Goal: Information Seeking & Learning: Understand process/instructions

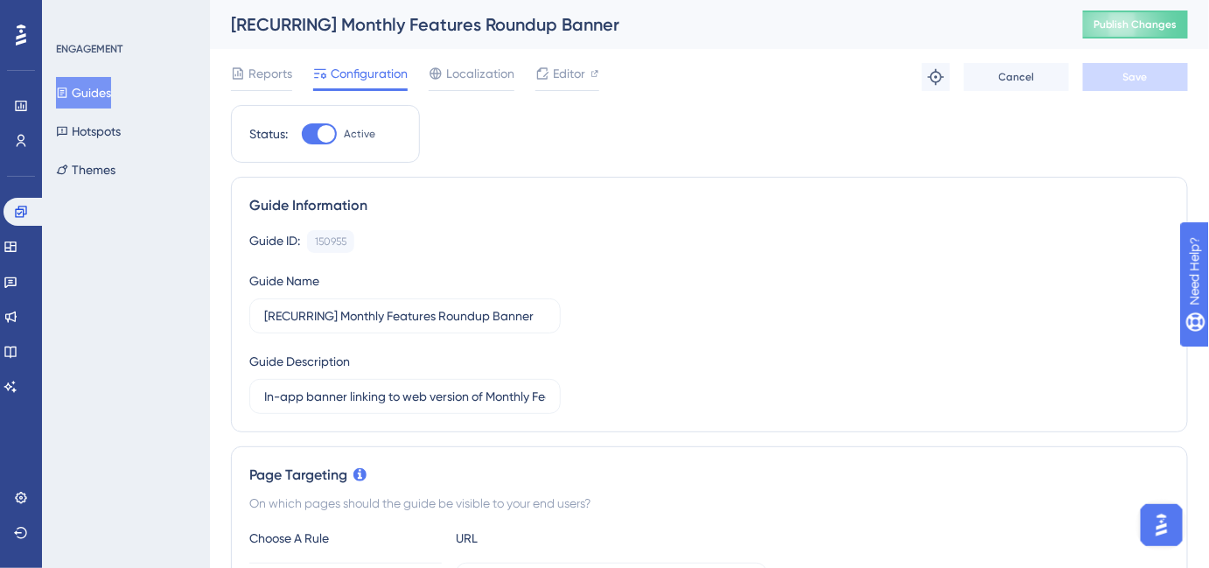
click at [108, 91] on button "Guides" at bounding box center [83, 92] width 55 height 31
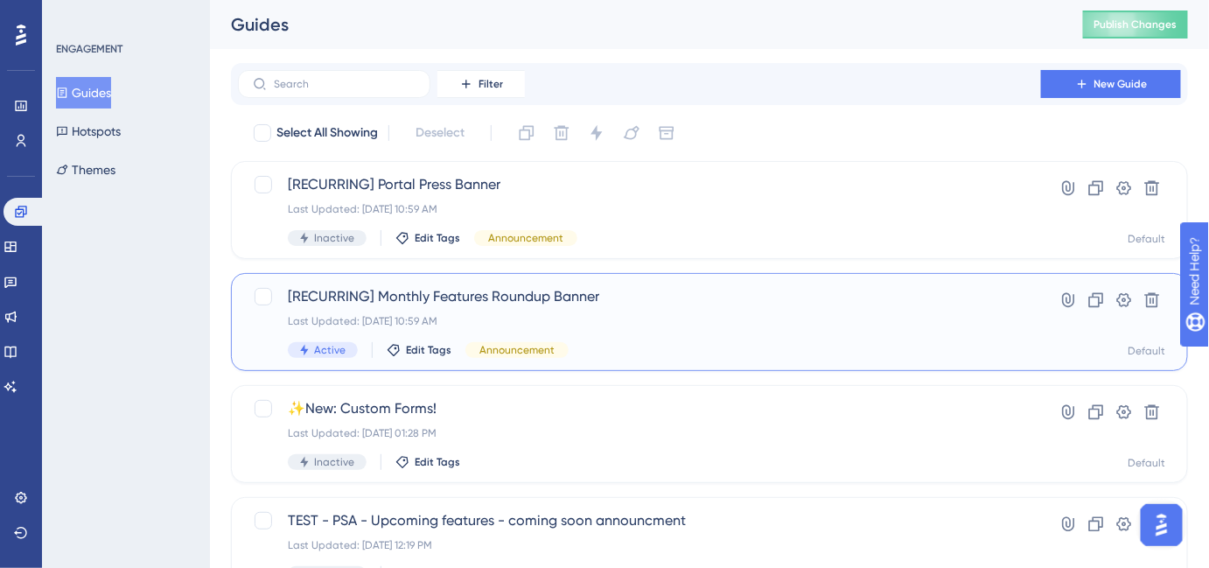
click at [529, 301] on span "[RECURRING] Monthly Features Roundup Banner" at bounding box center [639, 296] width 703 height 21
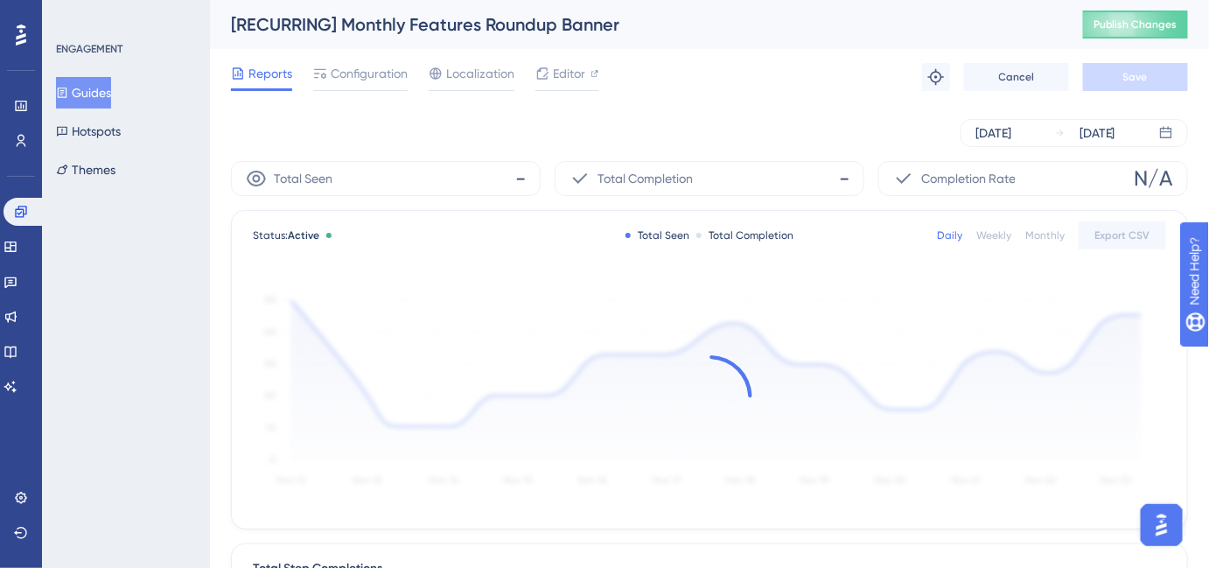
click at [100, 105] on button "Guides" at bounding box center [83, 92] width 55 height 31
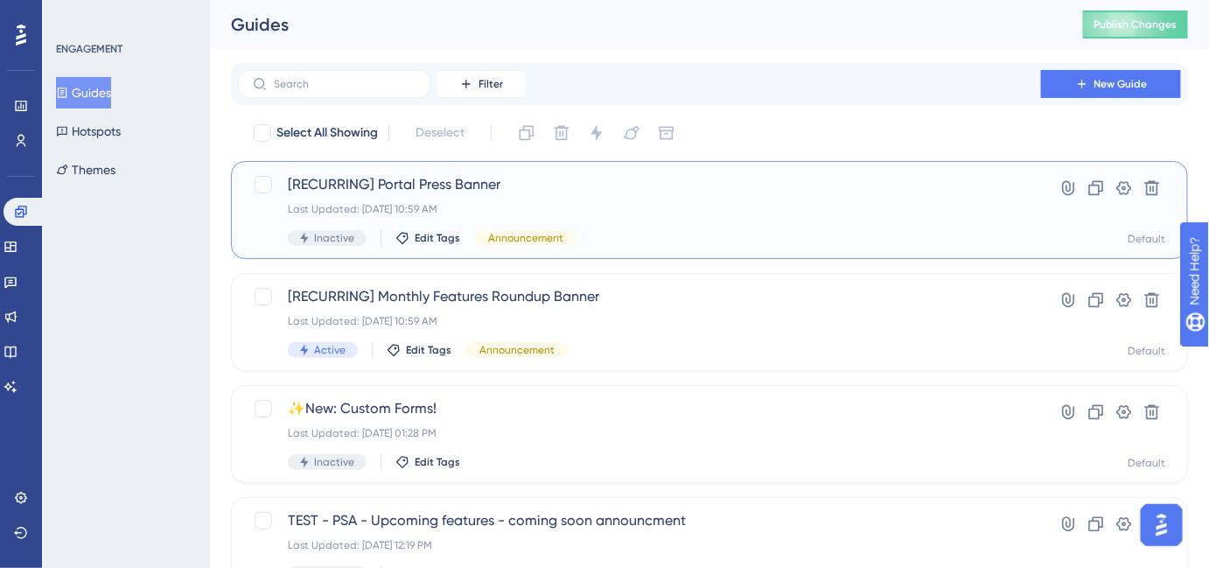
click at [557, 192] on span "[RECURRING] Portal Press Banner" at bounding box center [639, 184] width 703 height 21
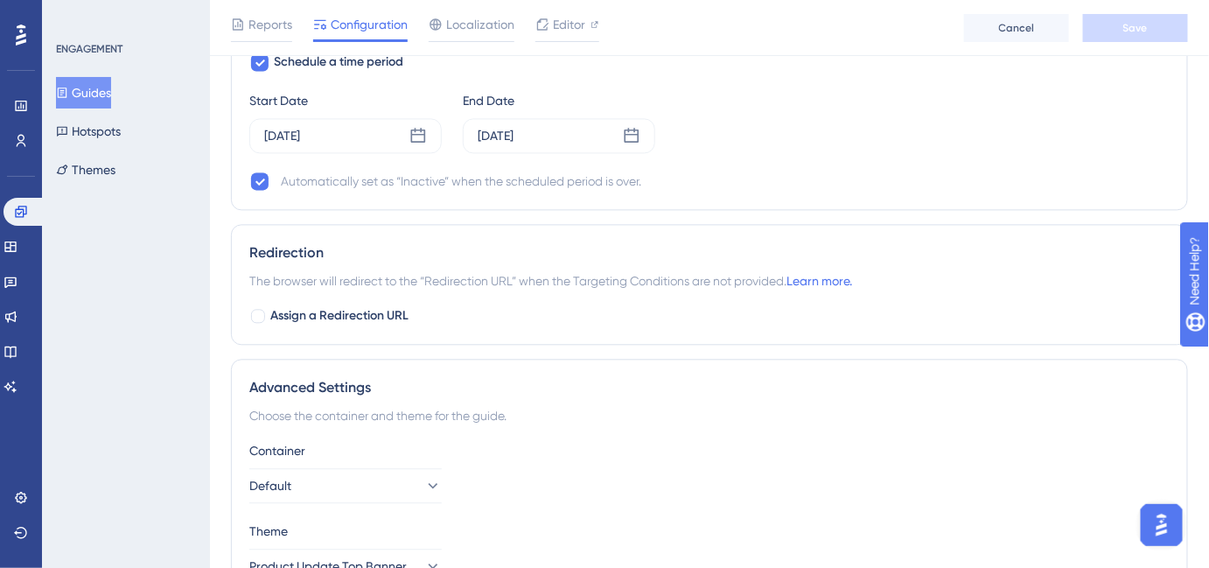
scroll to position [1192, 0]
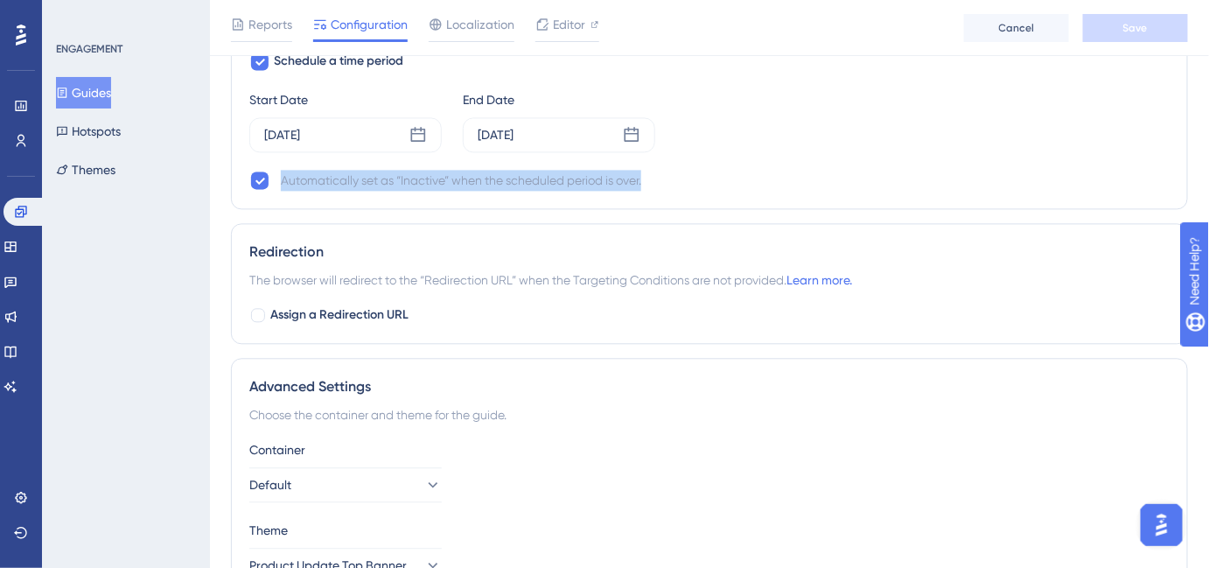
drag, startPoint x: 672, startPoint y: 169, endPoint x: 284, endPoint y: 175, distance: 387.5
click at [284, 175] on div "Automatically set as “Inactive” when the scheduled period is over." at bounding box center [709, 180] width 920 height 21
copy div "Automatically set as “Inactive” when the scheduled period is over."
